Goal: Task Accomplishment & Management: Manage account settings

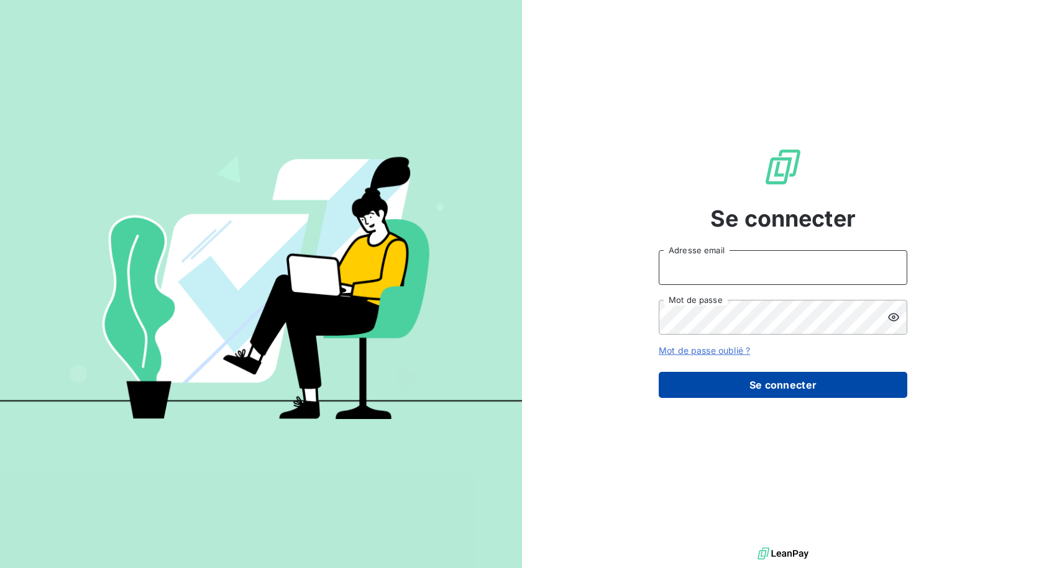
type input "[EMAIL_ADDRESS][DOMAIN_NAME]"
click at [712, 386] on button "Se connecter" at bounding box center [783, 385] width 249 height 26
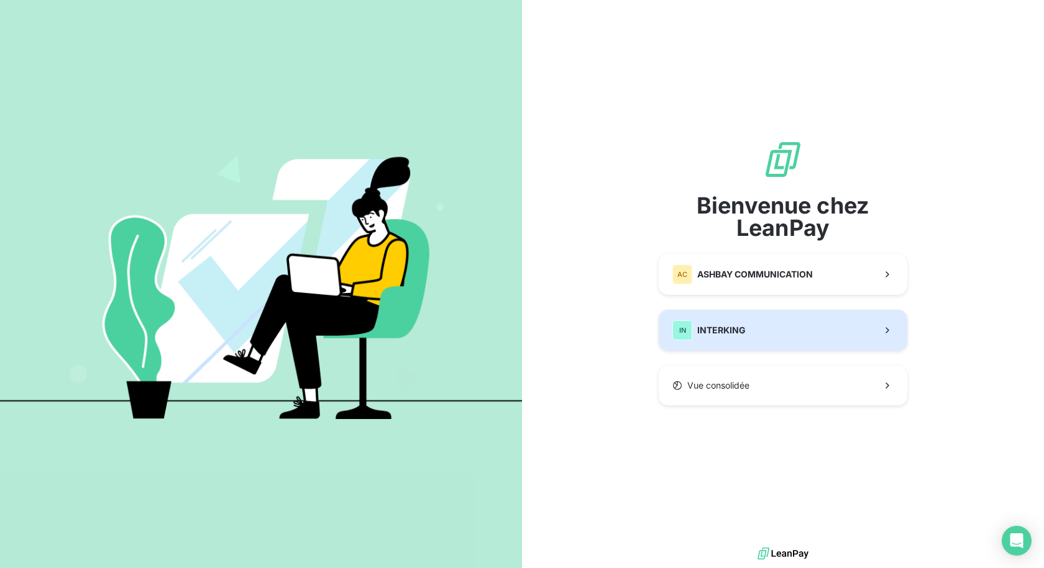
click at [753, 330] on button "IN INTERKING" at bounding box center [783, 330] width 249 height 41
